Goal: Task Accomplishment & Management: Complete application form

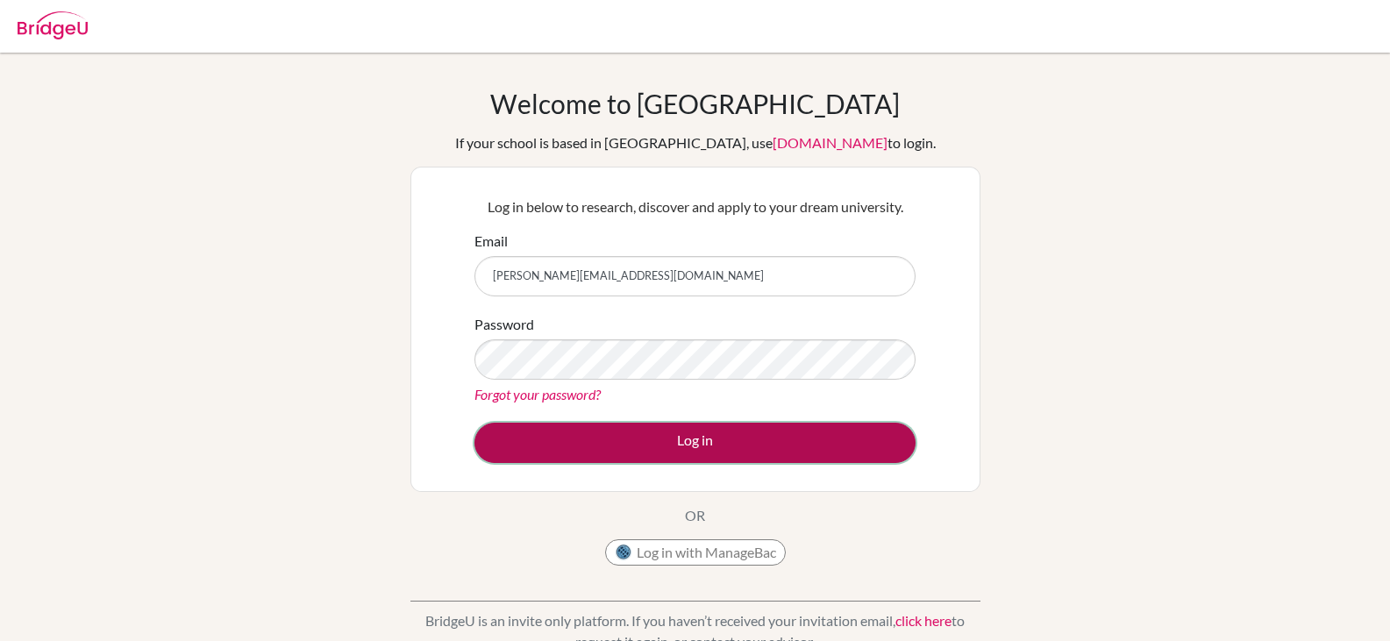
click at [647, 437] on button "Log in" at bounding box center [694, 443] width 441 height 40
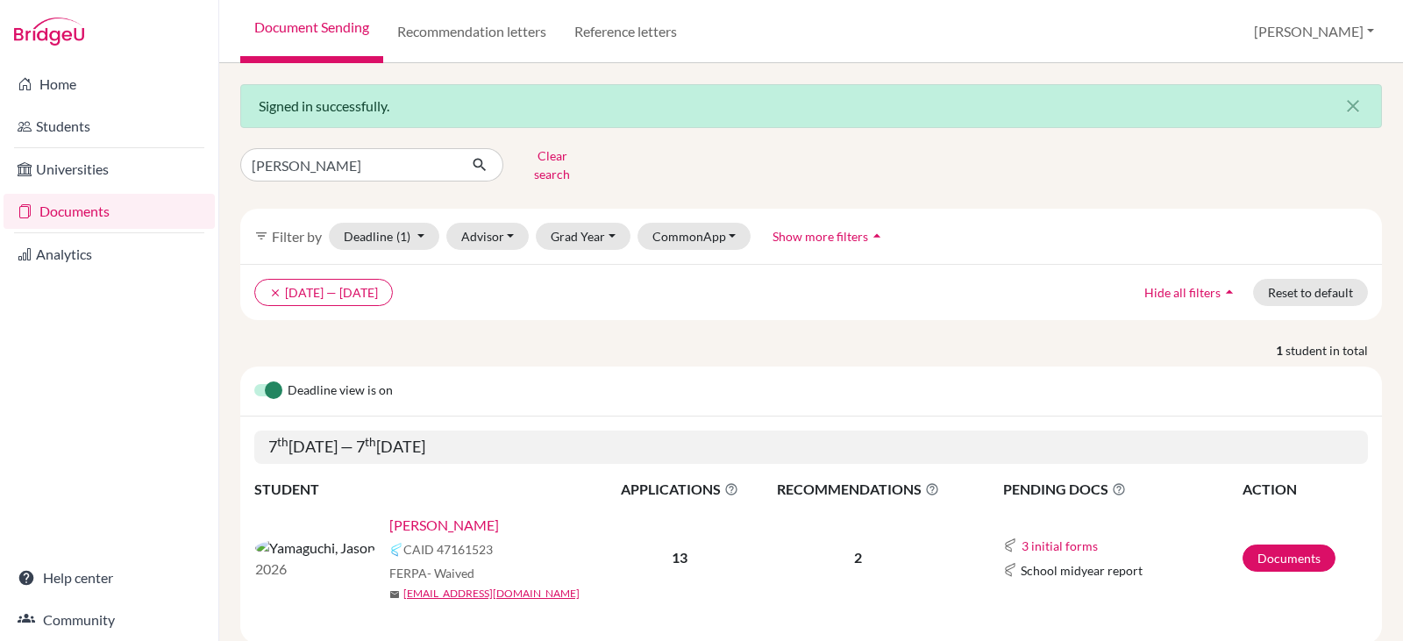
click at [389, 515] on link "[PERSON_NAME]" at bounding box center [444, 525] width 110 height 21
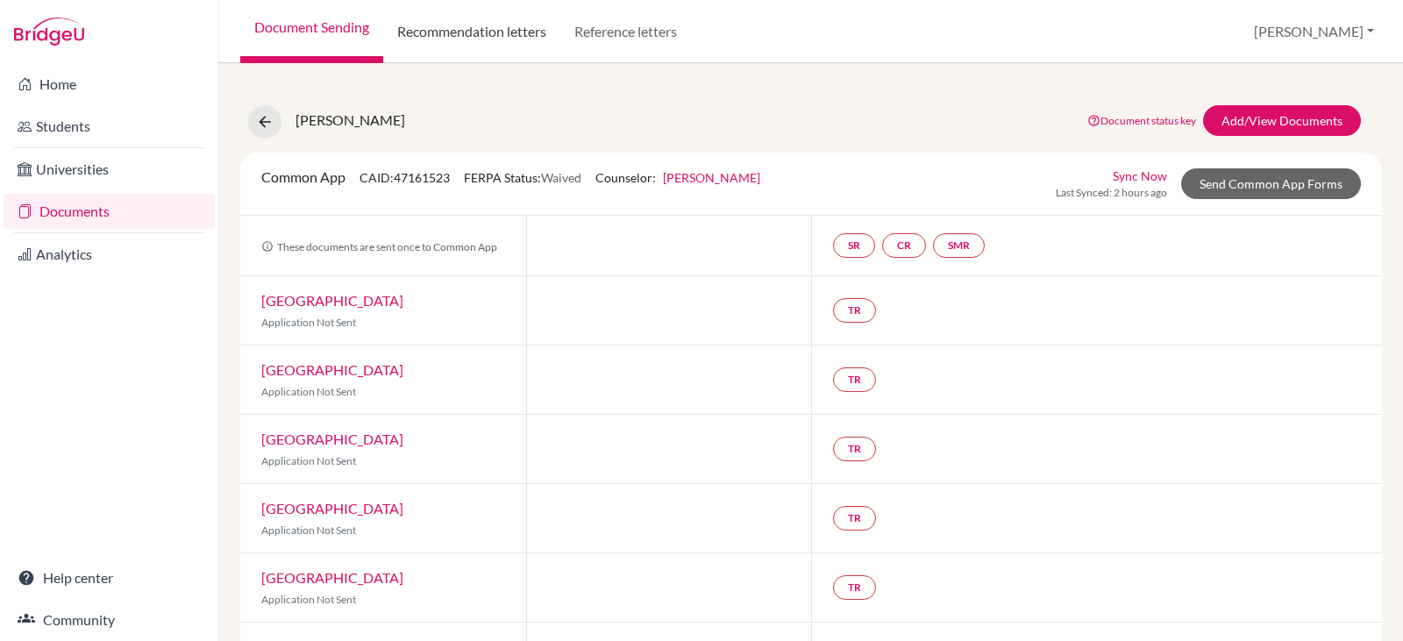
click at [461, 20] on link "Recommendation letters" at bounding box center [471, 31] width 177 height 63
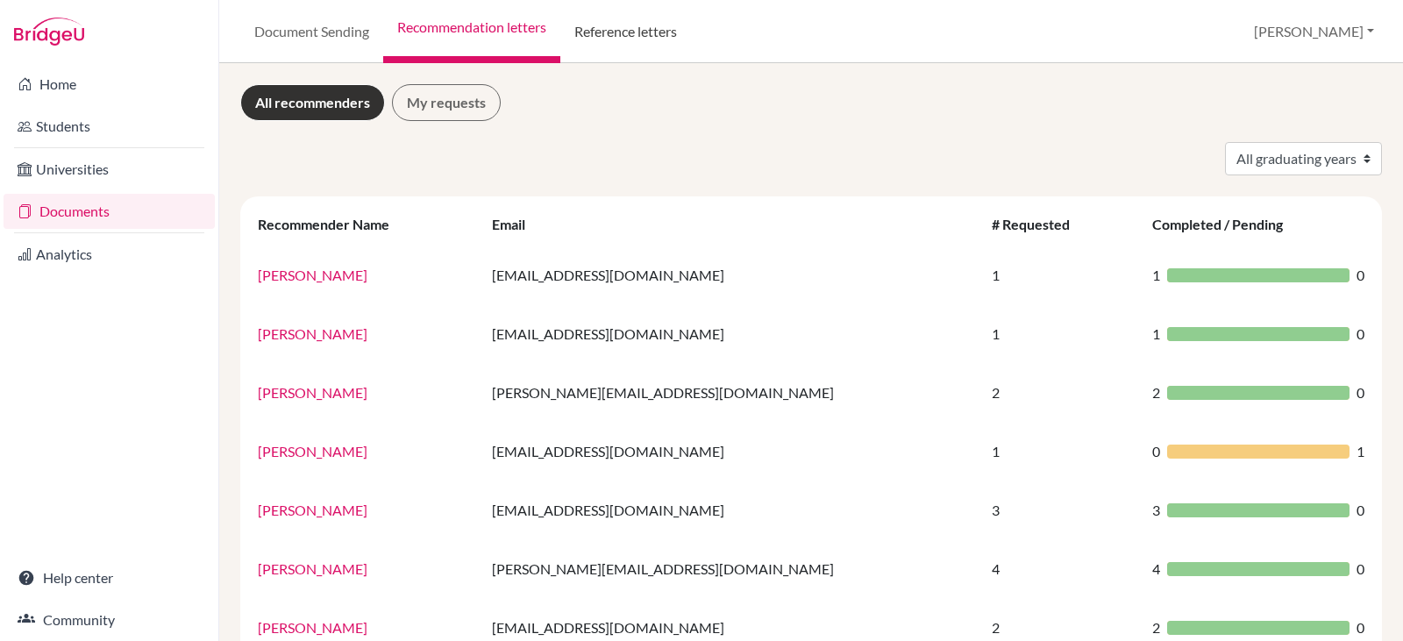
click at [632, 25] on link "Reference letters" at bounding box center [625, 31] width 131 height 63
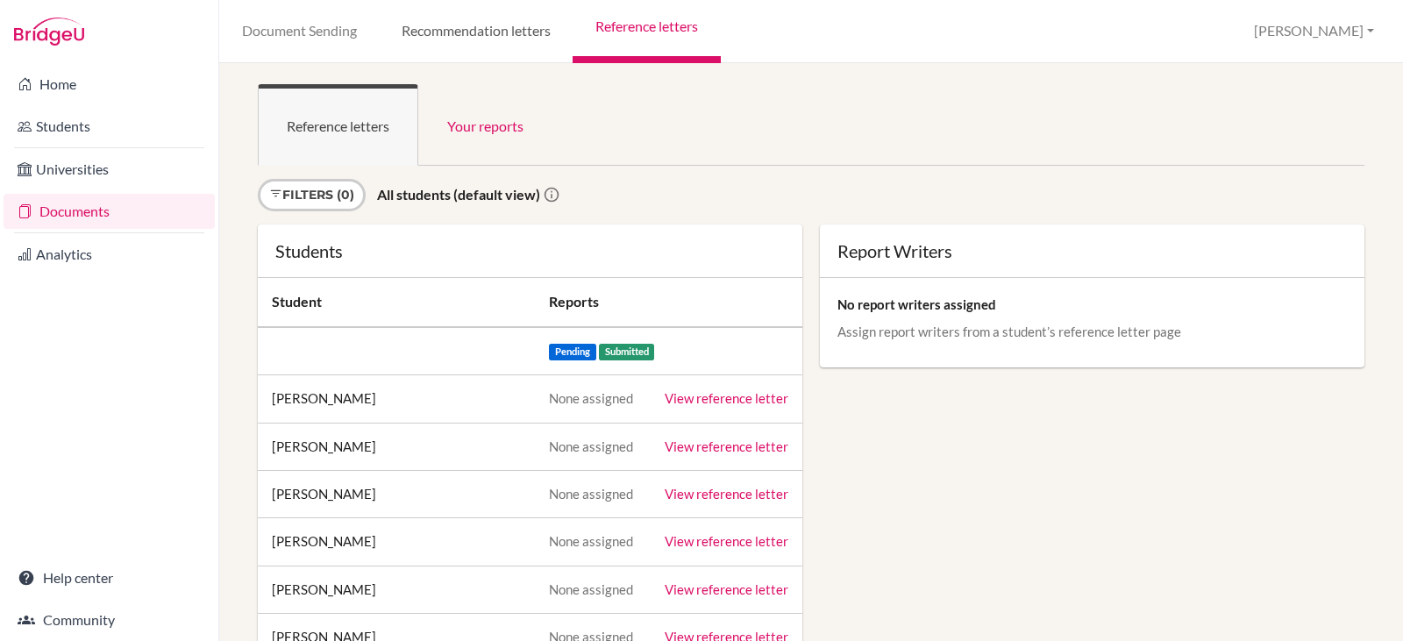
click at [488, 36] on link "Recommendation letters" at bounding box center [476, 31] width 194 height 63
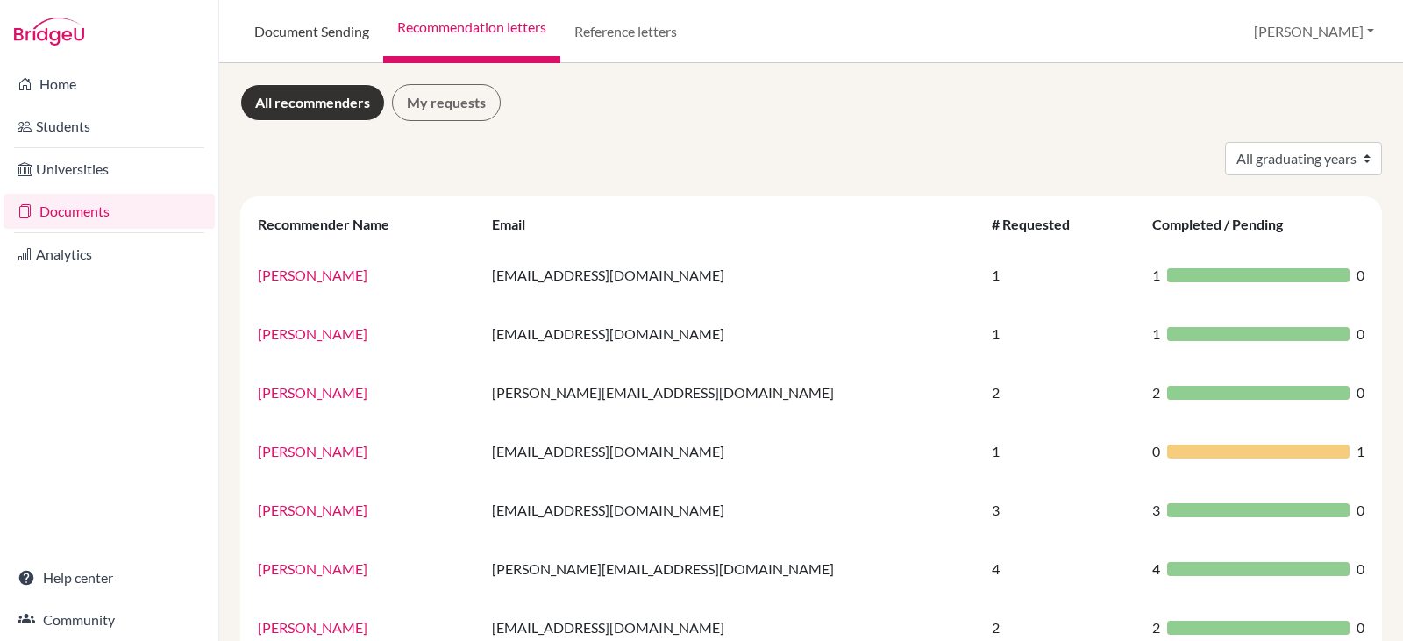
click at [286, 36] on link "Document Sending" at bounding box center [311, 31] width 143 height 63
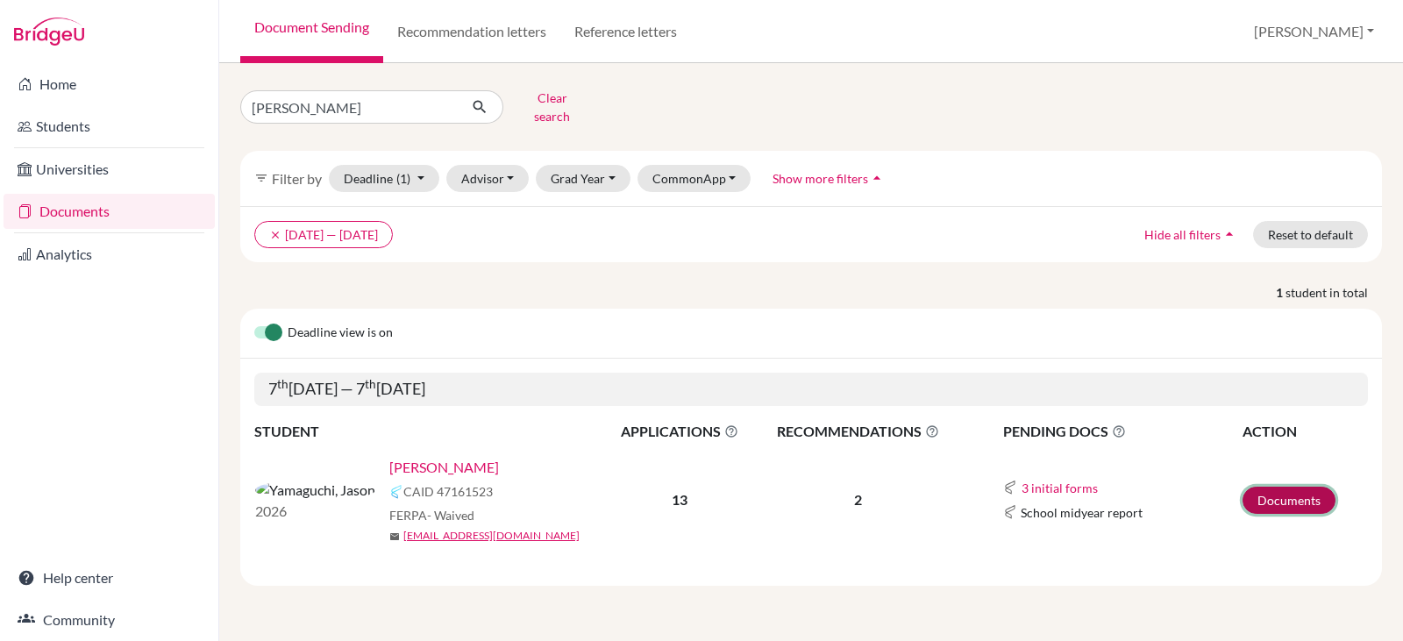
click at [1274, 487] on link "Documents" at bounding box center [1289, 500] width 93 height 27
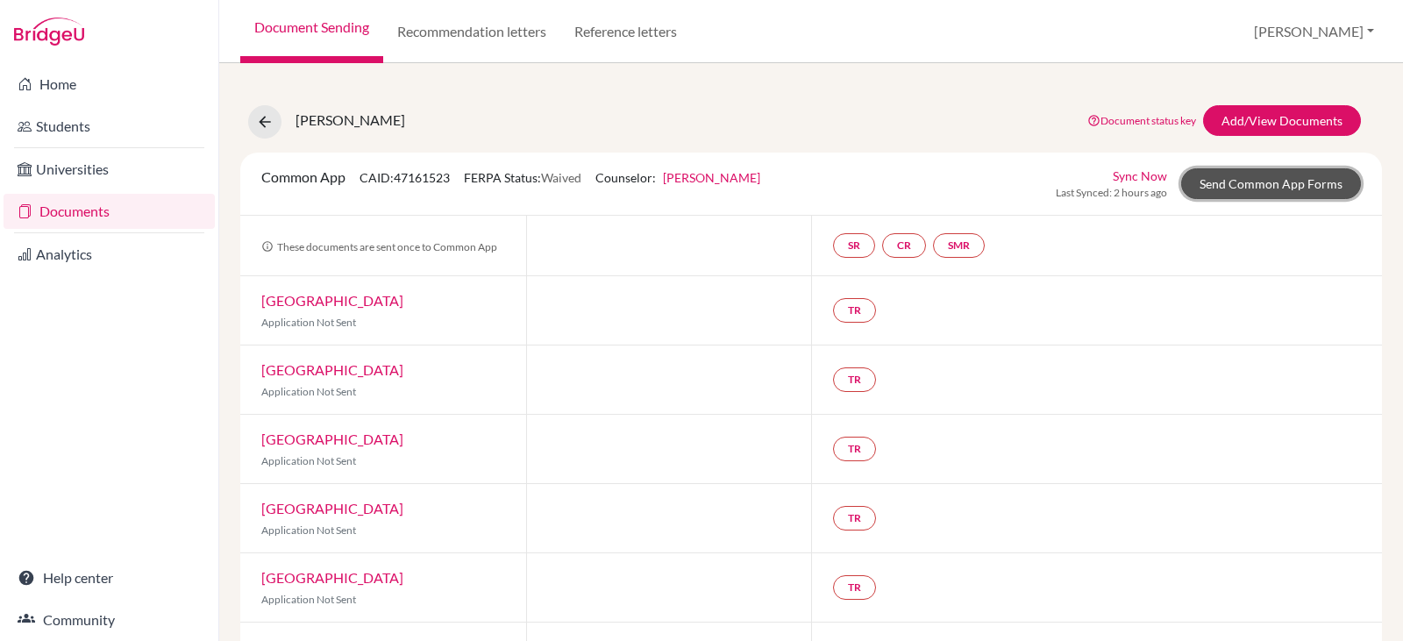
click at [1223, 187] on link "Send Common App Forms" at bounding box center [1271, 183] width 180 height 31
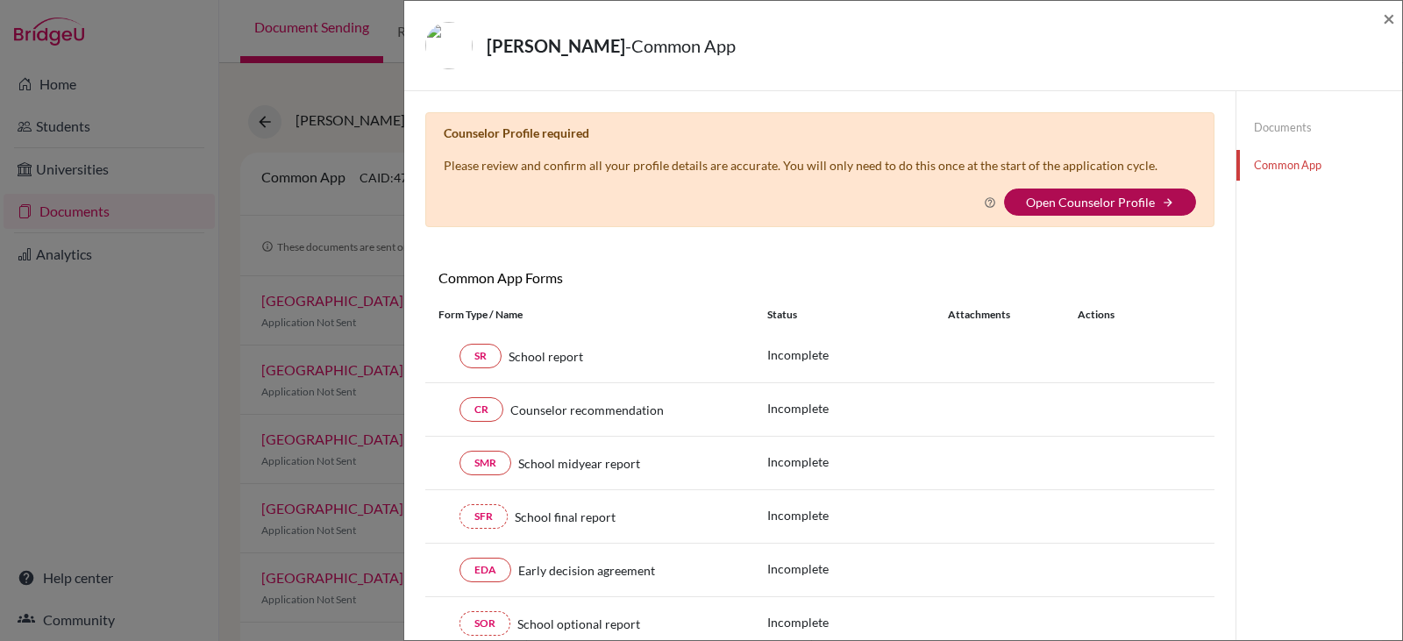
click at [1111, 199] on link "Open Counselor Profile" at bounding box center [1090, 202] width 129 height 15
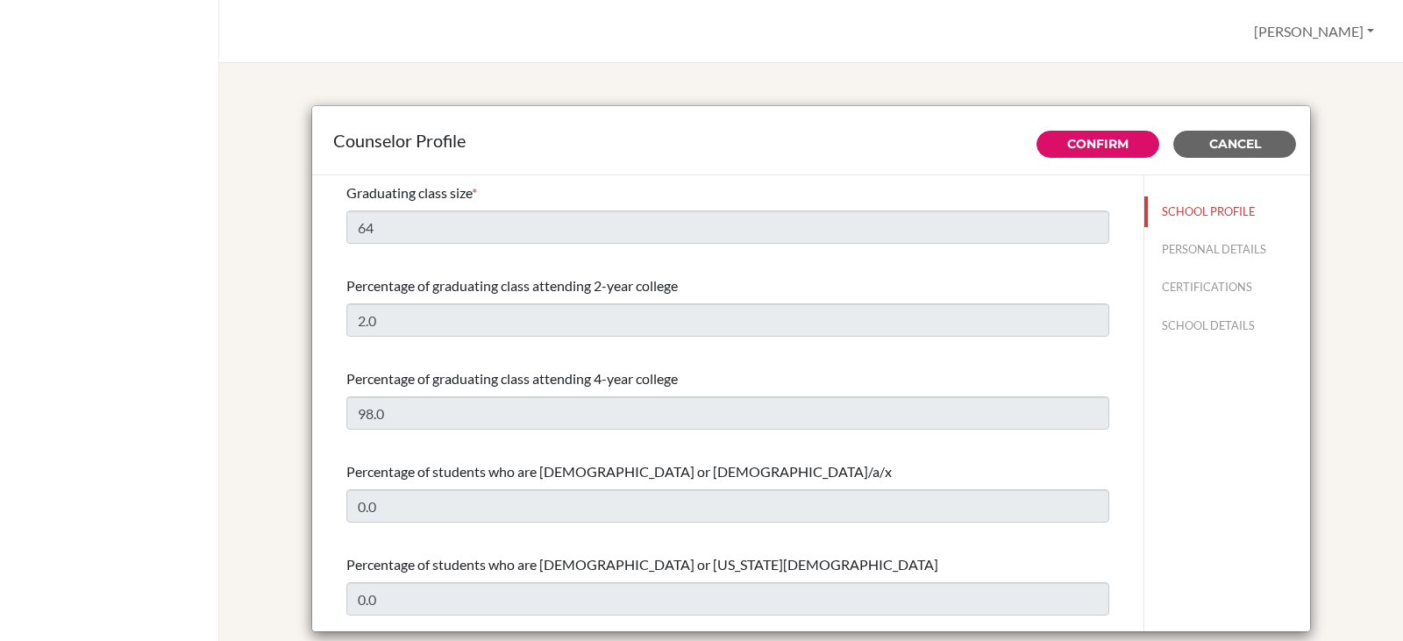
select select "0"
select select "307907"
click at [1161, 245] on button "PERSONAL DETAILS" at bounding box center [1227, 249] width 166 height 31
type input "[PERSON_NAME]"
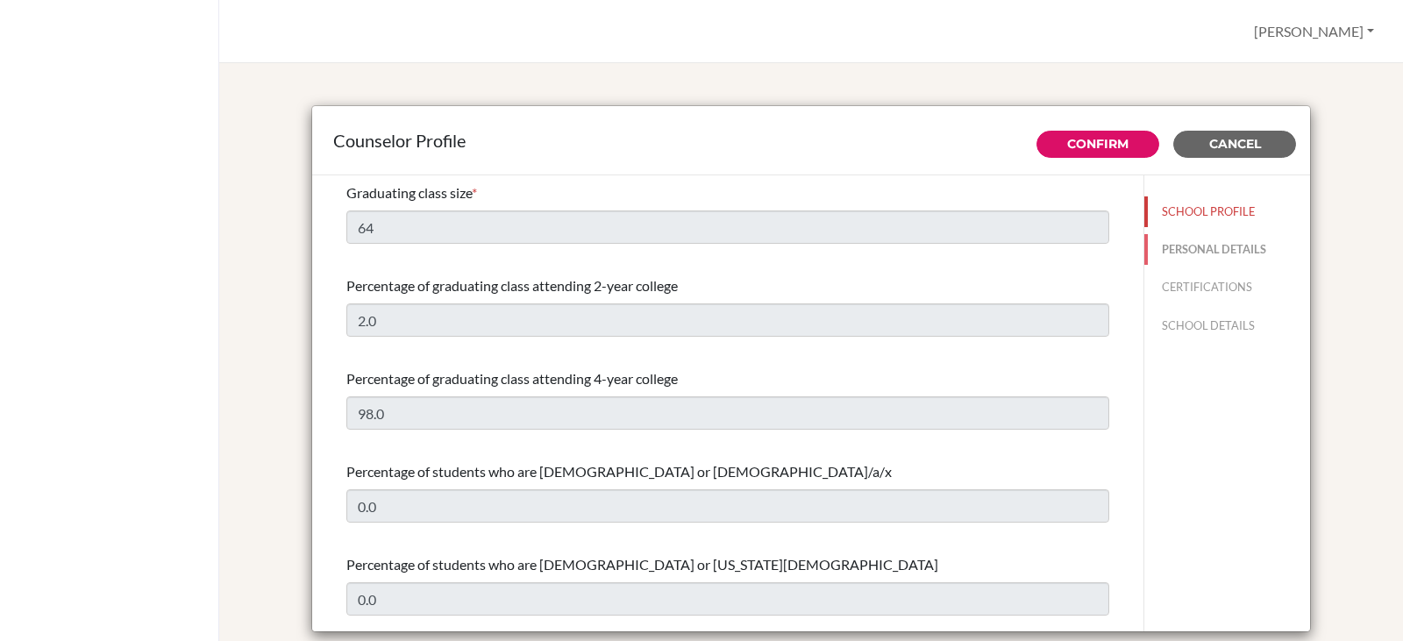
type input "Advisor"
type input "81.09017018849"
type input "[PERSON_NAME][EMAIL_ADDRESS][DOMAIN_NAME]"
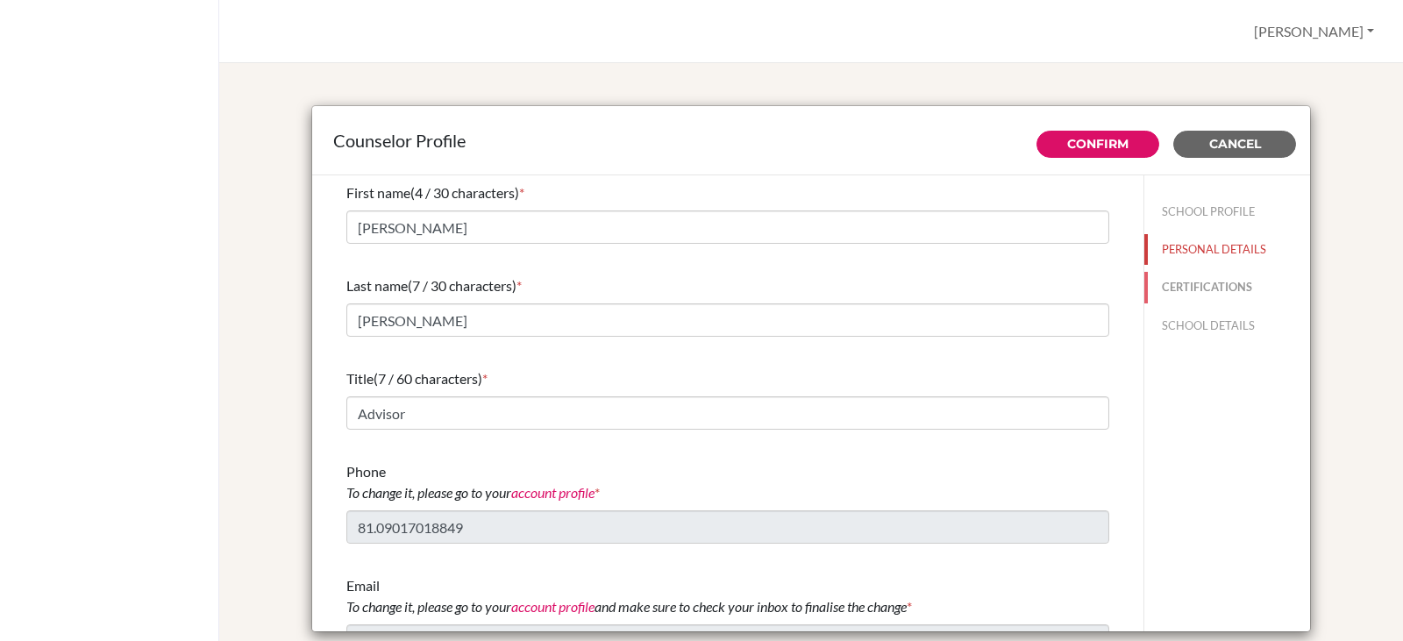
click at [1204, 278] on button "CERTIFICATIONS" at bounding box center [1227, 287] width 166 height 31
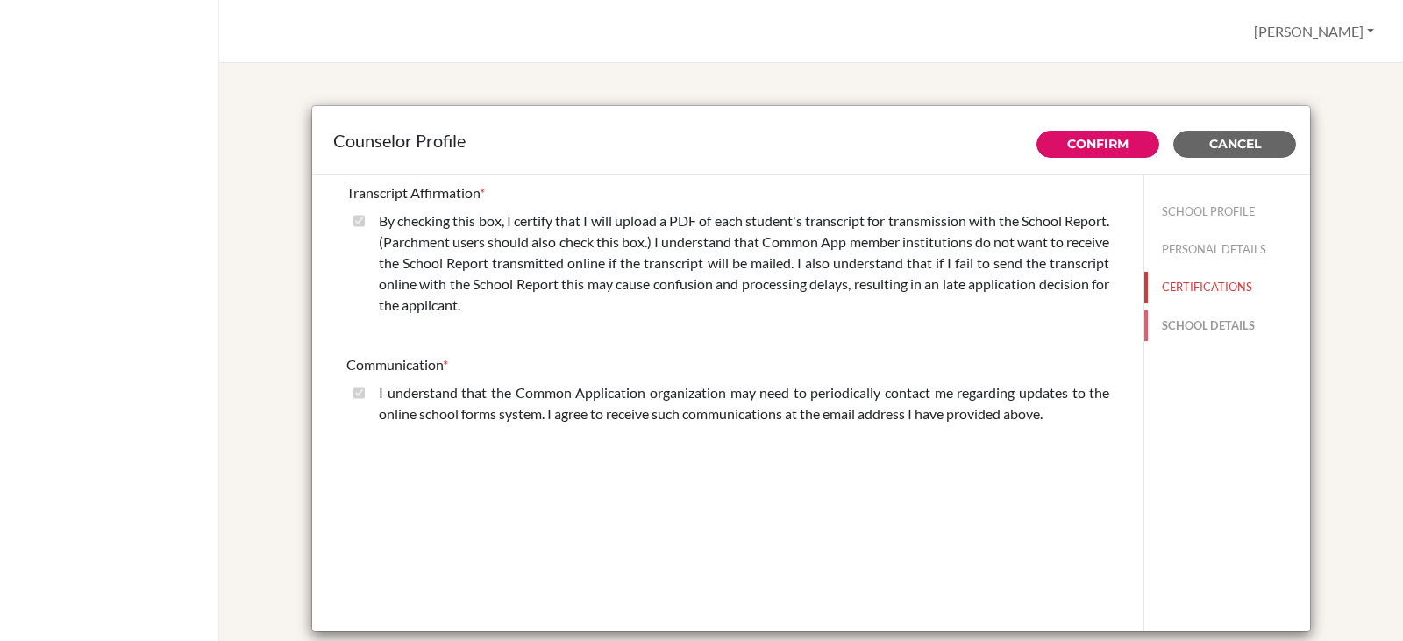
click at [1222, 324] on button "SCHOOL DETAILS" at bounding box center [1227, 325] width 166 height 31
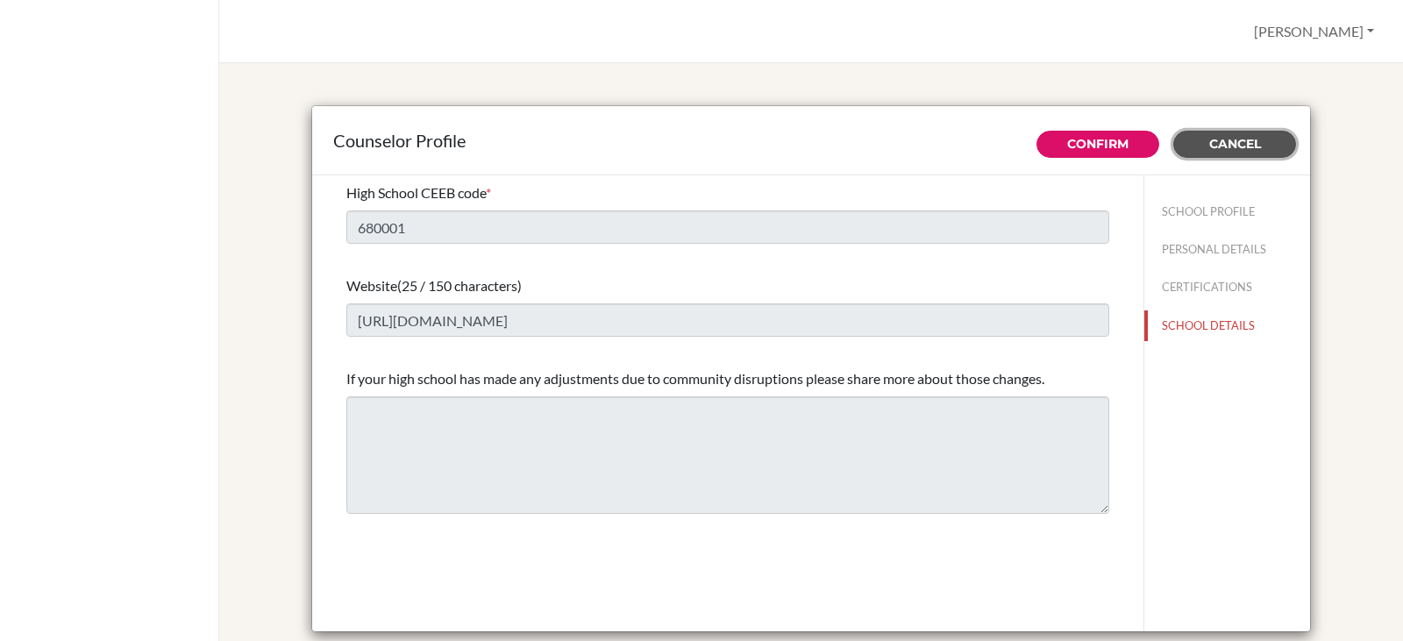
click at [1228, 137] on span "Cancel" at bounding box center [1235, 144] width 52 height 16
